Goal: Information Seeking & Learning: Compare options

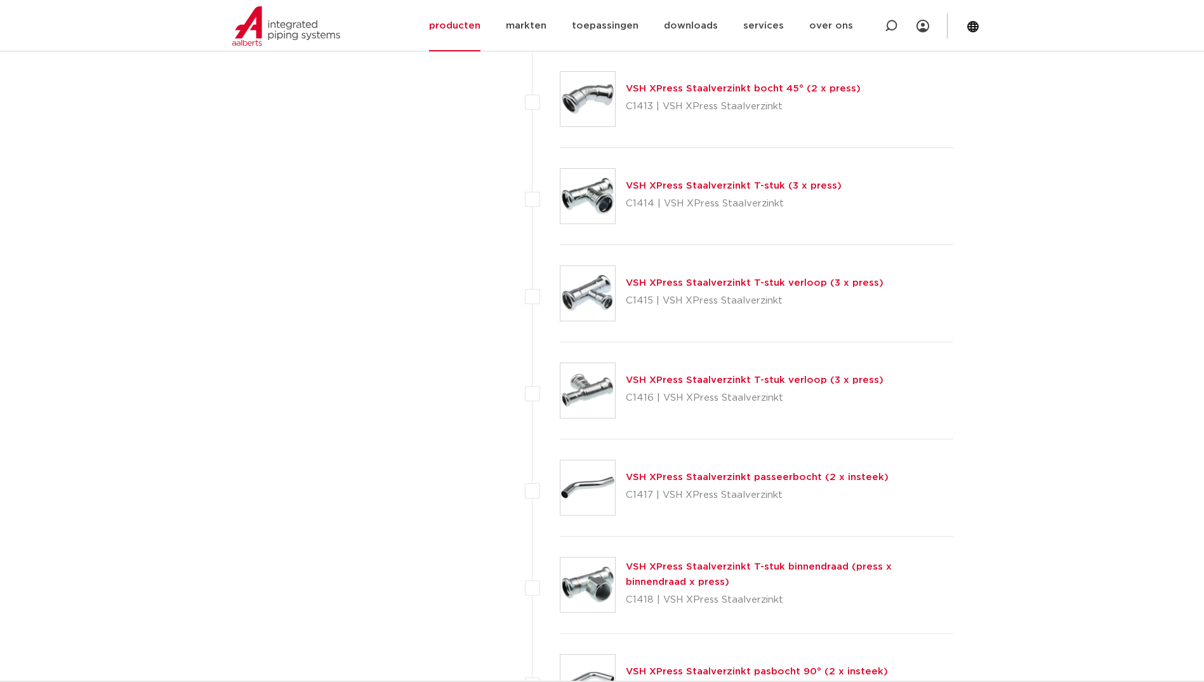
scroll to position [1967, 0]
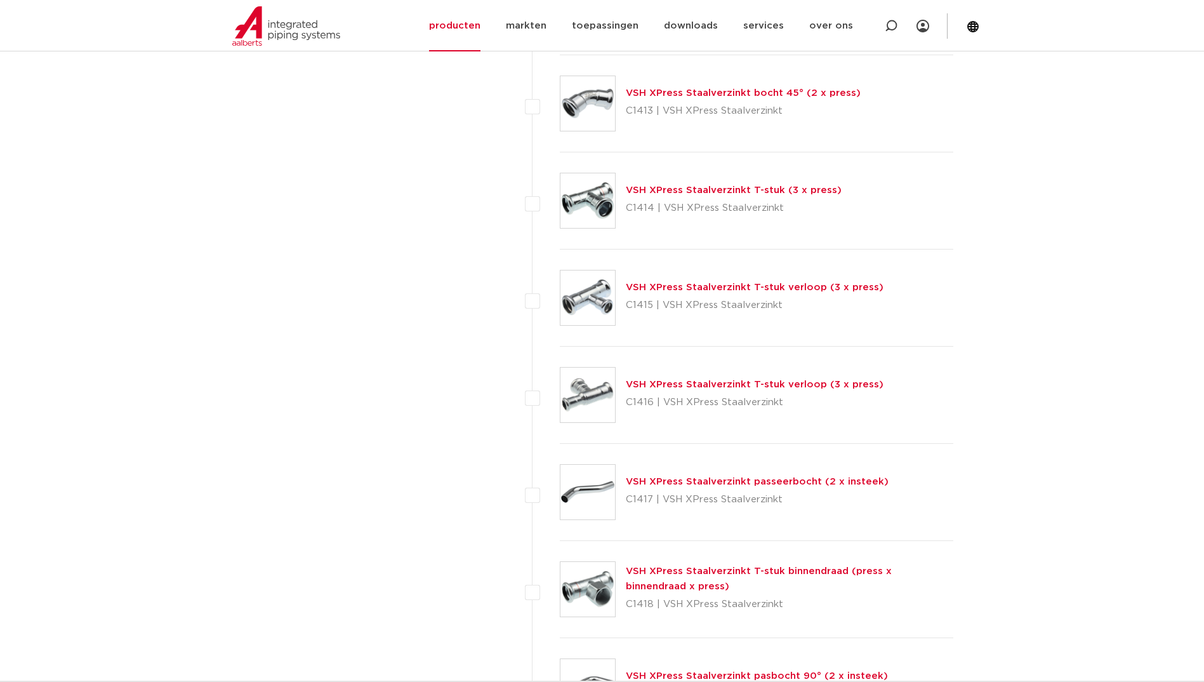
click at [655, 192] on link "VSH XPress Staalverzinkt T-stuk (3 x press)" at bounding box center [734, 190] width 216 height 10
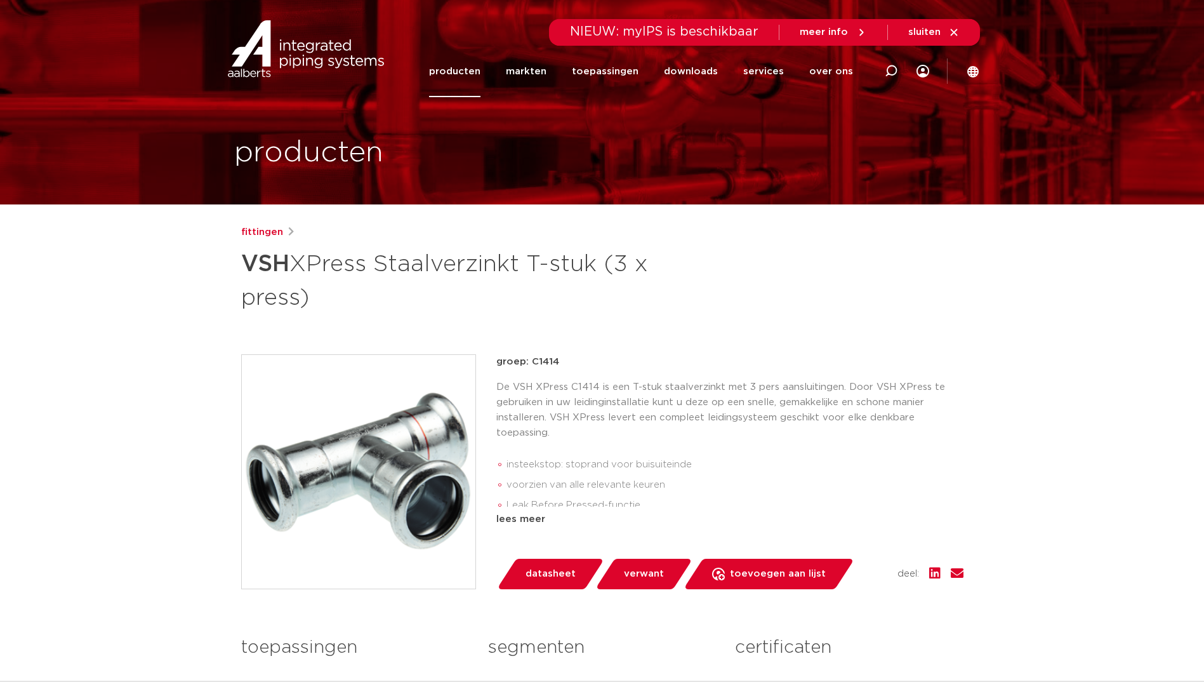
drag, startPoint x: 326, startPoint y: 308, endPoint x: 239, endPoint y: 265, distance: 96.8
click at [239, 265] on div "fittingen VSH XPress Staalverzinkt T-stuk (3 x press) groep: C1414 insteekstop:…" at bounding box center [602, 529] width 742 height 608
copy h1 "VSH XPress Staalverzinkt T-stuk (3 x press)"
drag, startPoint x: 558, startPoint y: 360, endPoint x: 531, endPoint y: 366, distance: 27.8
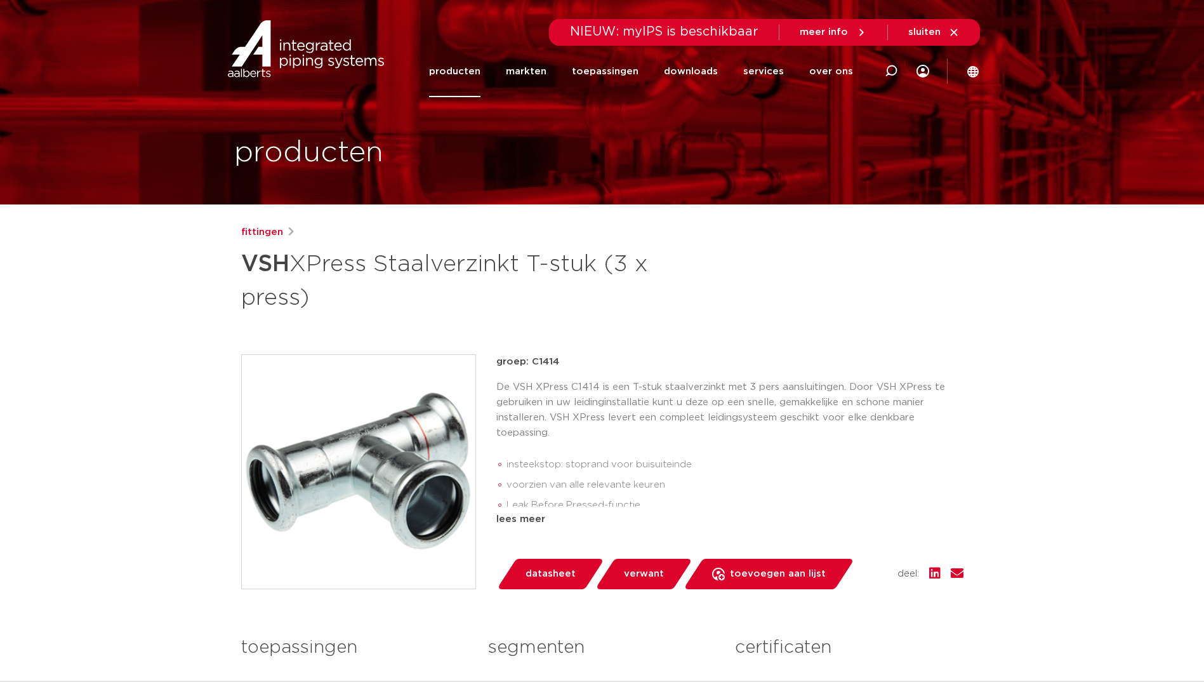
click at [531, 366] on p "groep: C1414" at bounding box center [729, 361] width 467 height 15
copy p "C1414"
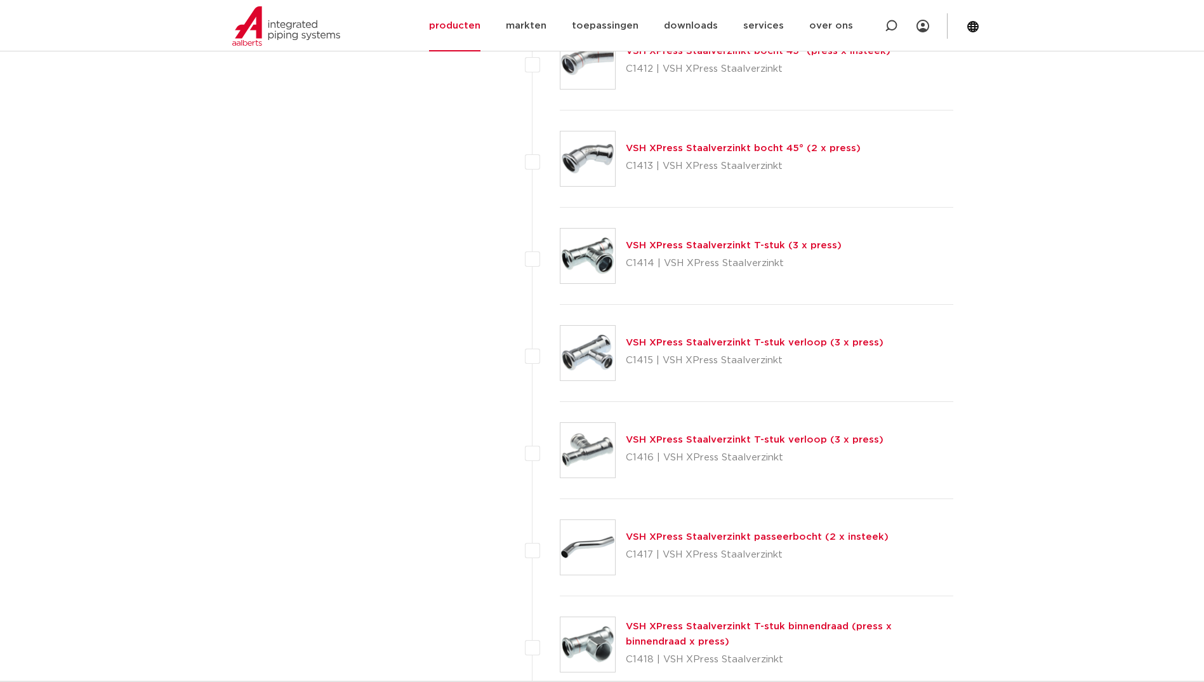
scroll to position [1967, 0]
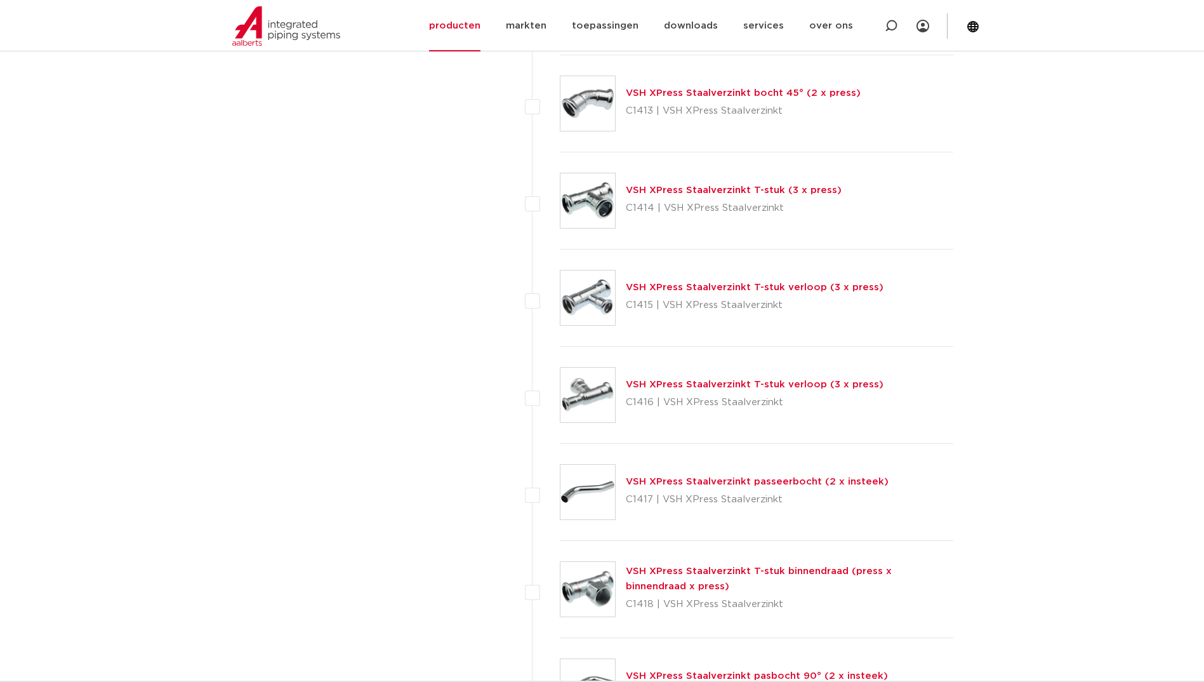
click at [799, 283] on link "VSH XPress Staalverzinkt T-stuk verloop (3 x press)" at bounding box center [755, 287] width 258 height 10
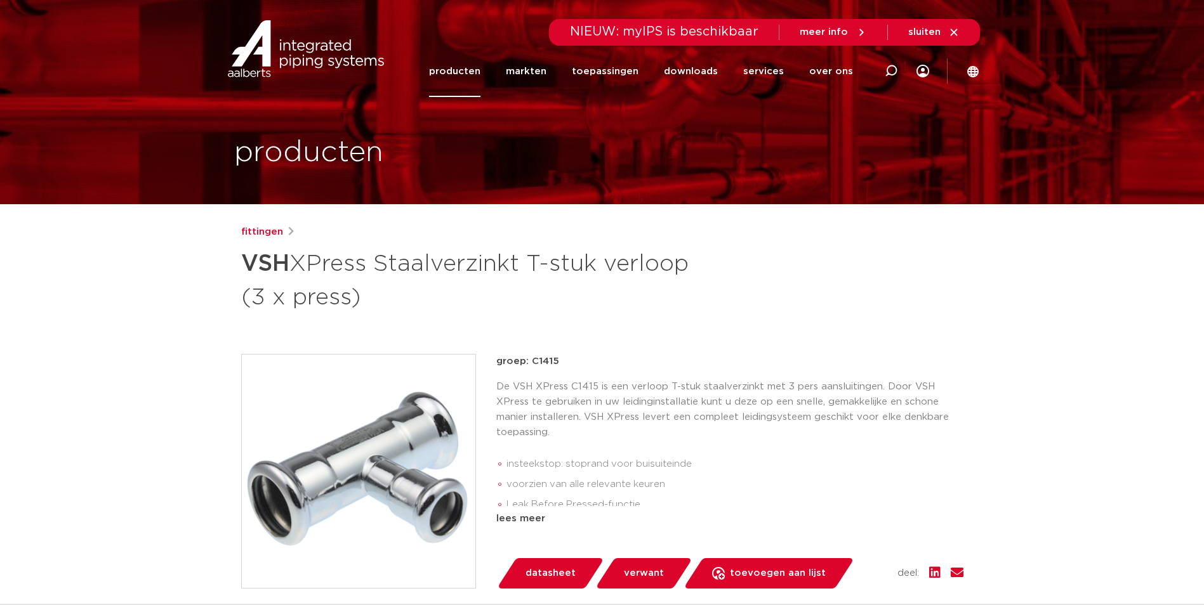
drag, startPoint x: 360, startPoint y: 299, endPoint x: 227, endPoint y: 256, distance: 139.5
copy h1 "VSH XPress Staalverzinkt T-stuk verloop (3 x press)"
drag, startPoint x: 559, startPoint y: 361, endPoint x: 528, endPoint y: 364, distance: 31.3
click at [528, 364] on p "groep: C1415" at bounding box center [729, 361] width 467 height 15
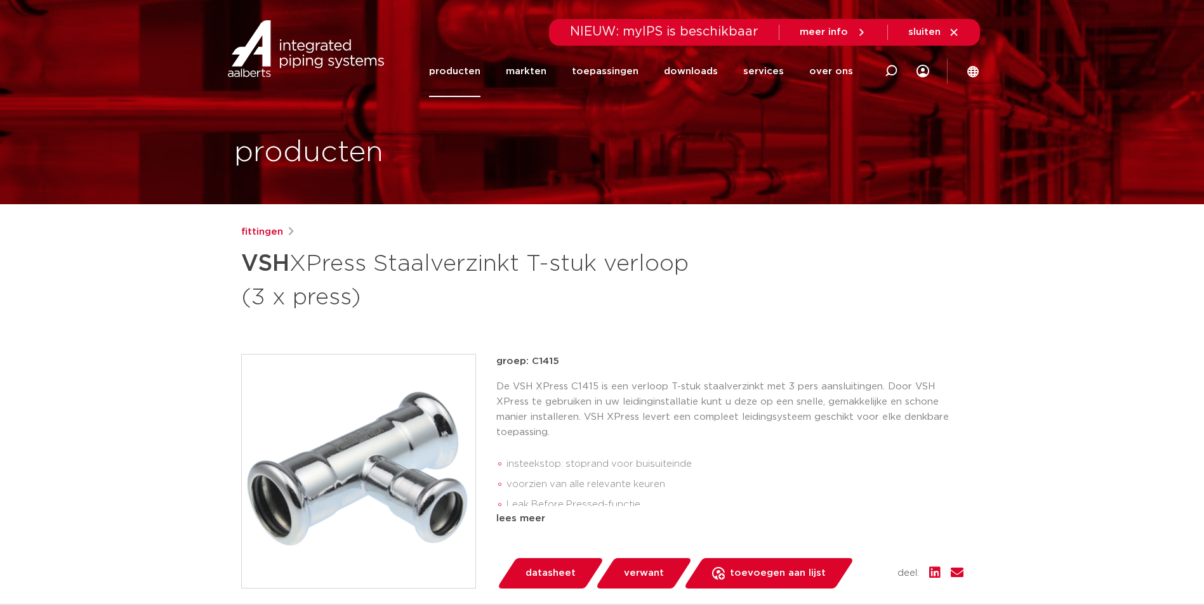
copy p "C1415"
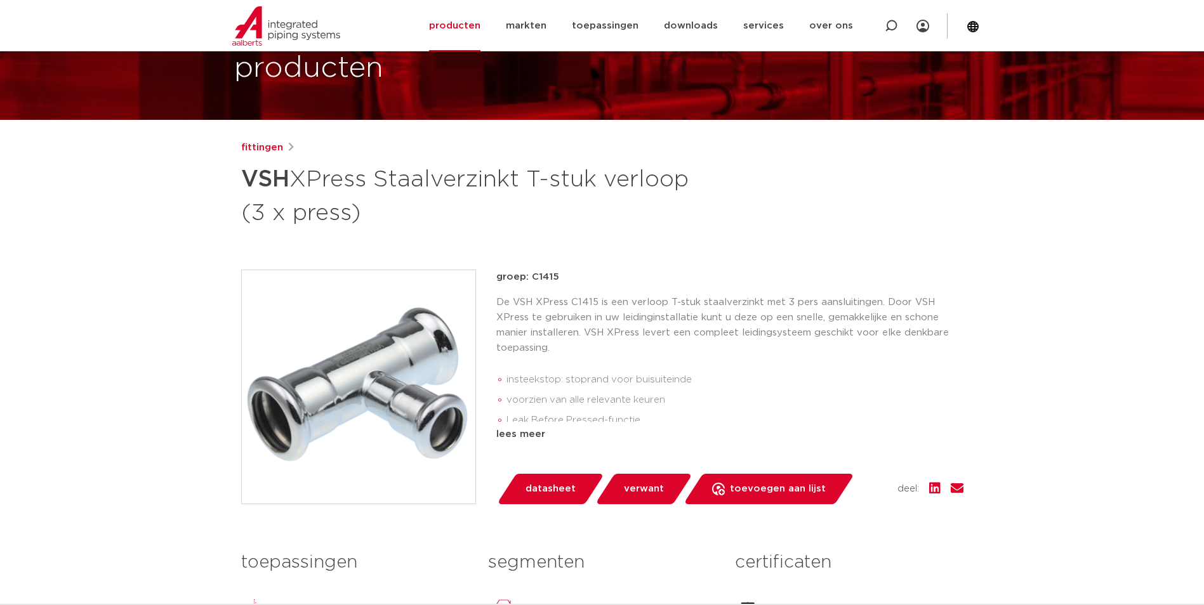
scroll to position [254, 0]
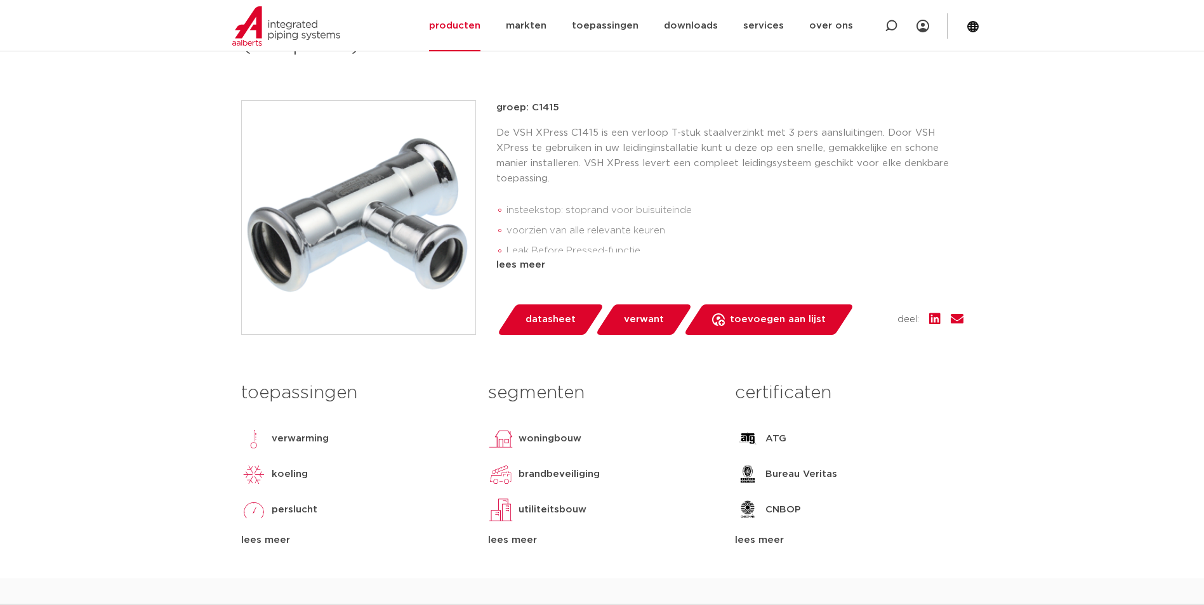
click at [312, 204] on img at bounding box center [359, 218] width 234 height 234
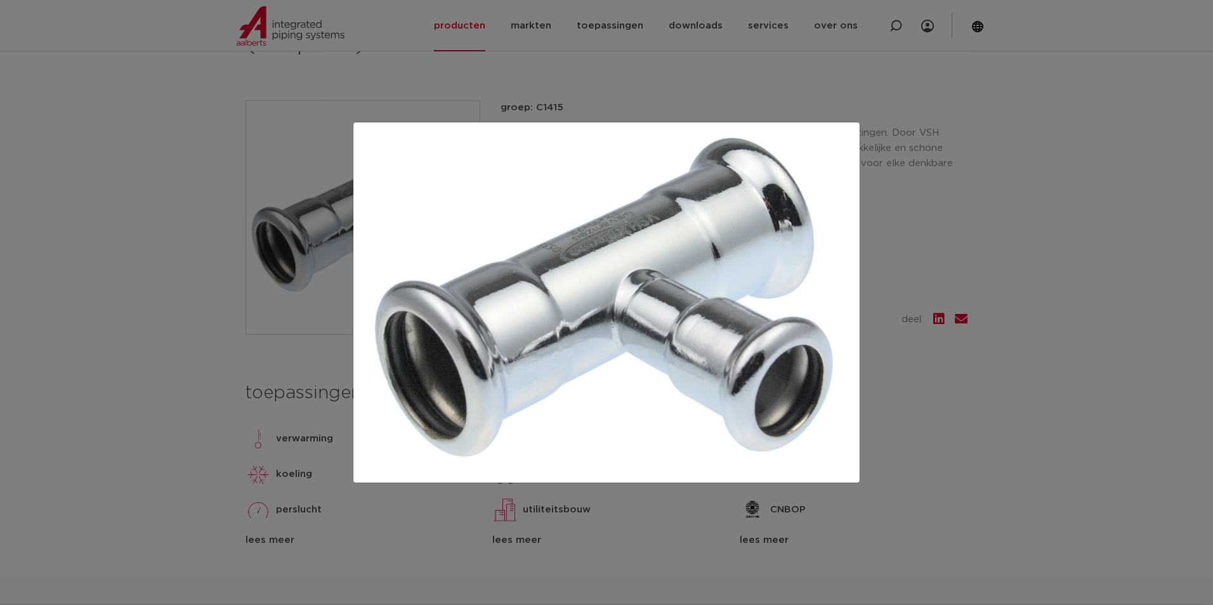
click at [849, 368] on img at bounding box center [607, 303] width 486 height 340
click at [977, 387] on div at bounding box center [606, 302] width 1213 height 605
